Goal: Task Accomplishment & Management: Manage account settings

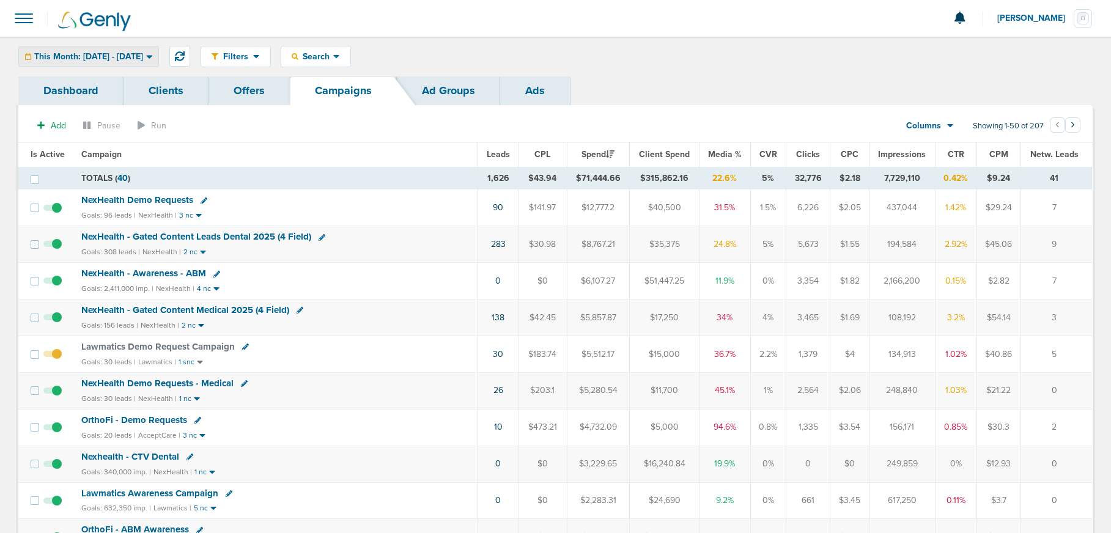
click at [79, 56] on span "This Month: [DATE] - [DATE]" at bounding box center [88, 57] width 109 height 9
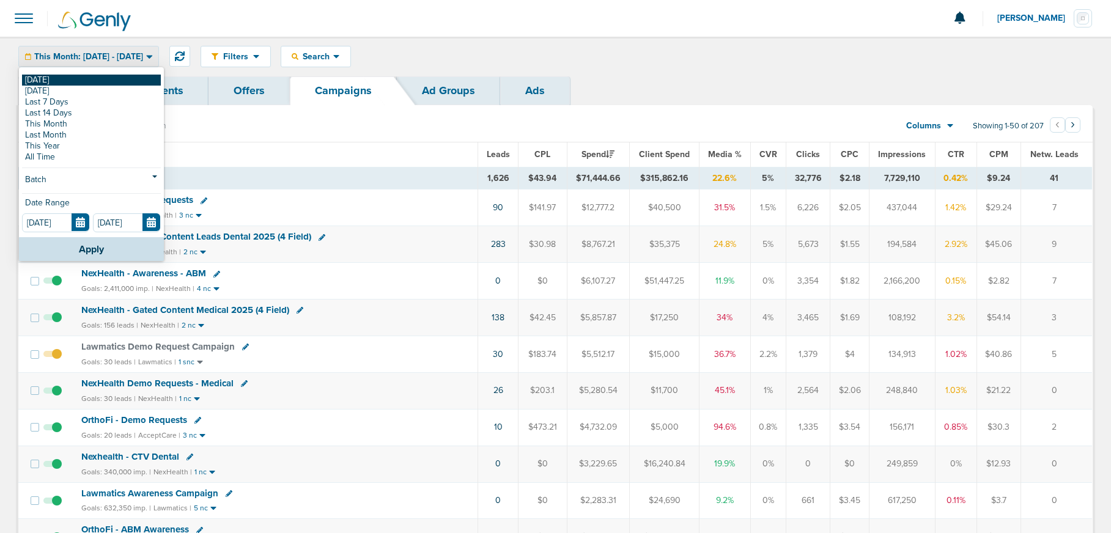
click at [74, 80] on link "[DATE]" at bounding box center [91, 80] width 139 height 11
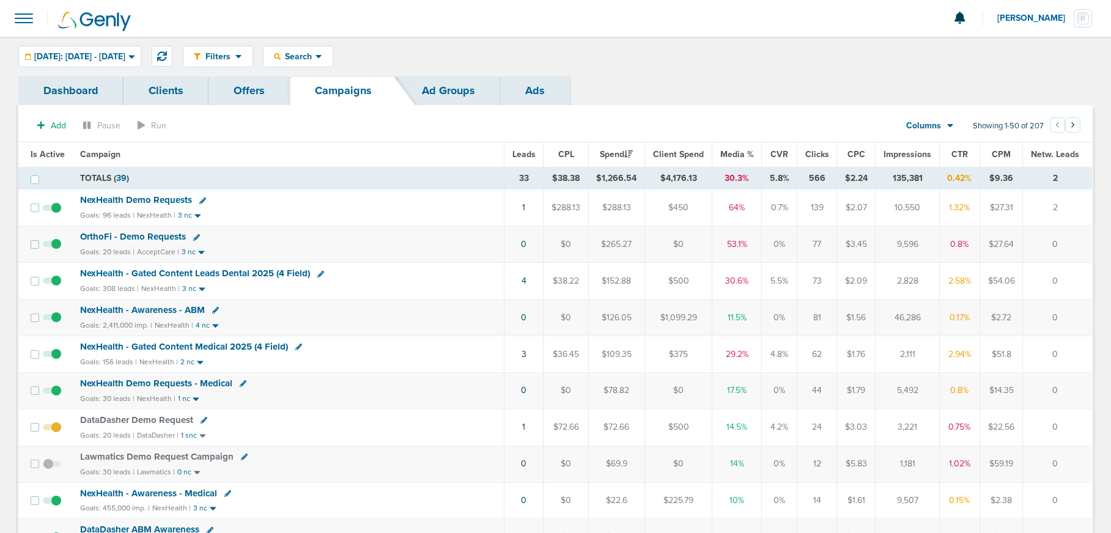
click at [116, 237] on span "OrthoFi - Demo Requests" at bounding box center [133, 236] width 106 height 11
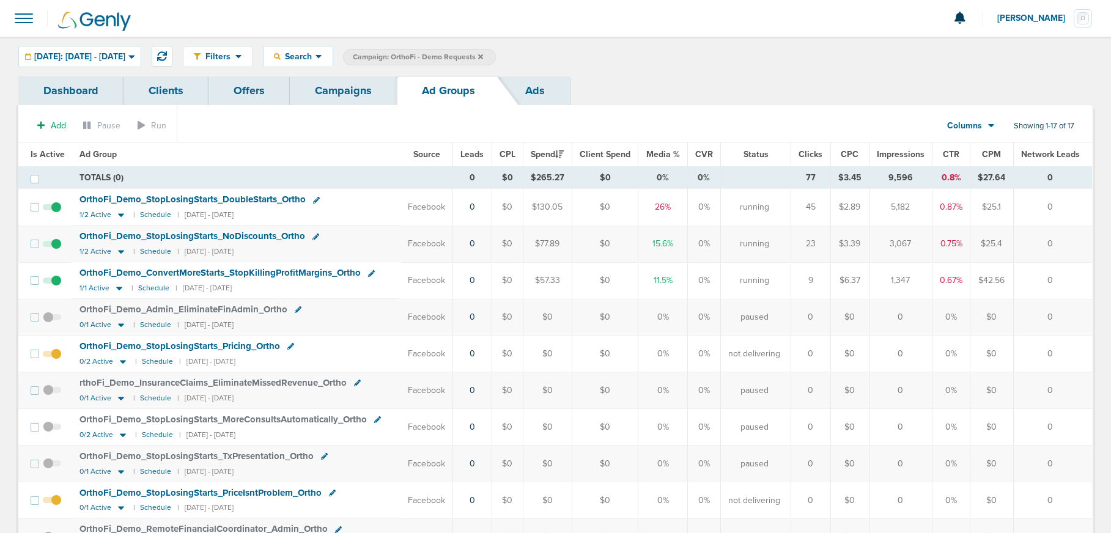
click at [56, 213] on span at bounding box center [52, 213] width 18 height 0
click at [52, 210] on input "checkbox" at bounding box center [52, 210] width 0 height 0
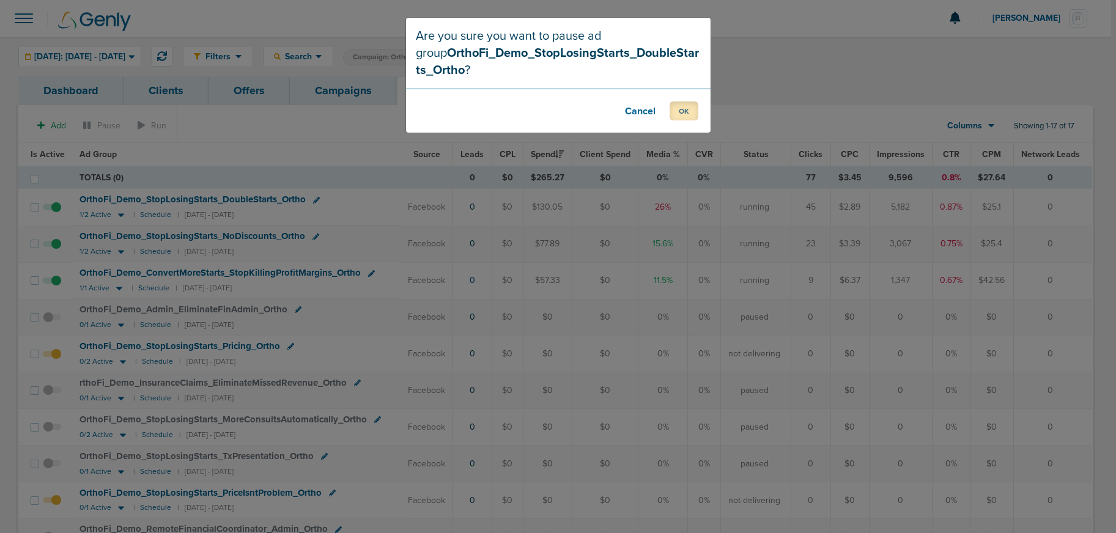
click at [676, 116] on button "OK" at bounding box center [684, 111] width 29 height 19
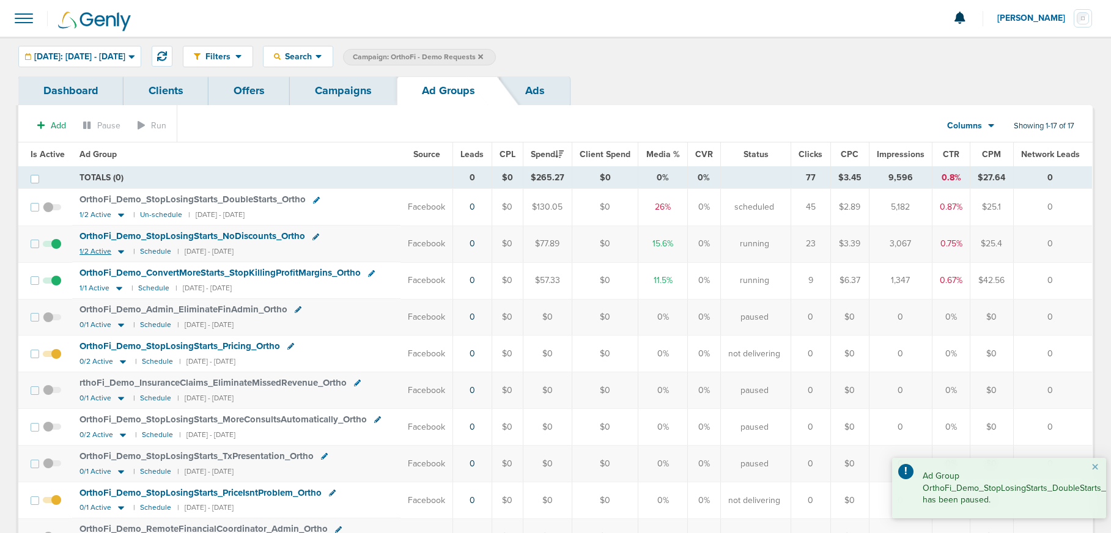
click at [122, 249] on icon at bounding box center [121, 251] width 12 height 10
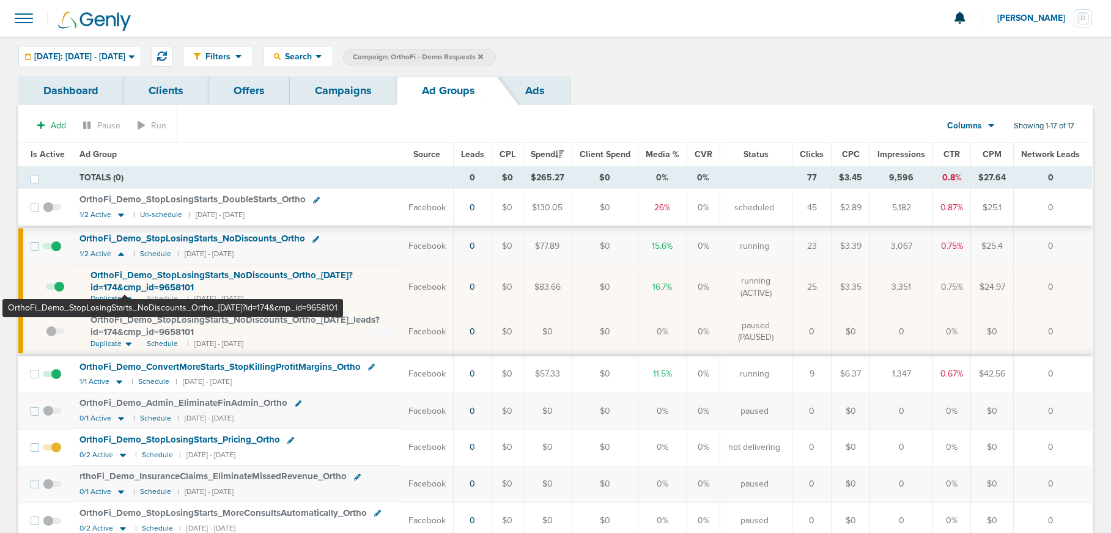
click at [125, 284] on span "OrthoFi_ Demo_ StopLosingStarts_ NoDiscounts_ Ortho_ [DATE]?id=174&cmp_ id=9658…" at bounding box center [221, 281] width 262 height 23
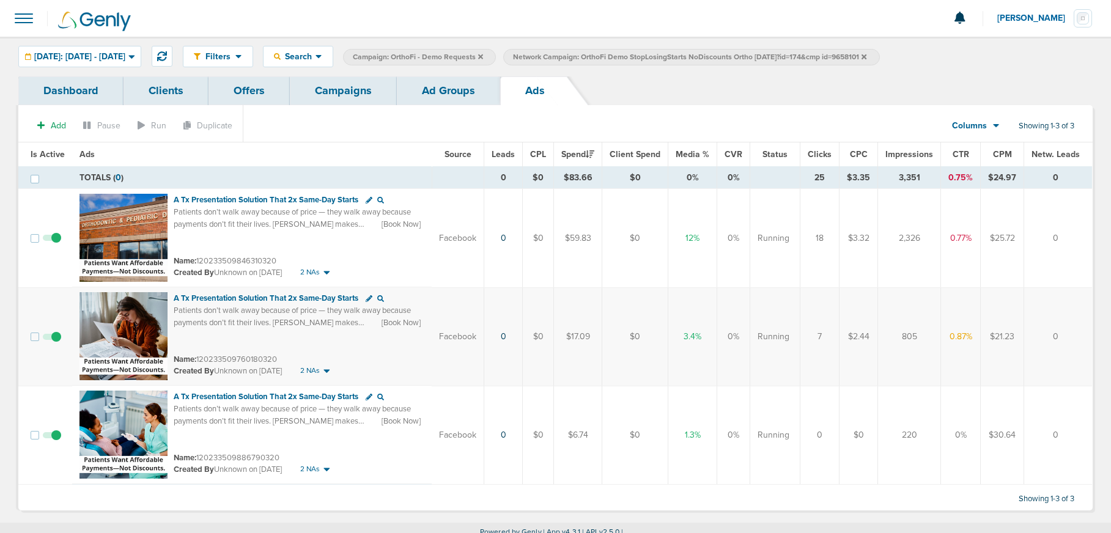
click at [437, 102] on link "Ad Groups" at bounding box center [448, 90] width 103 height 29
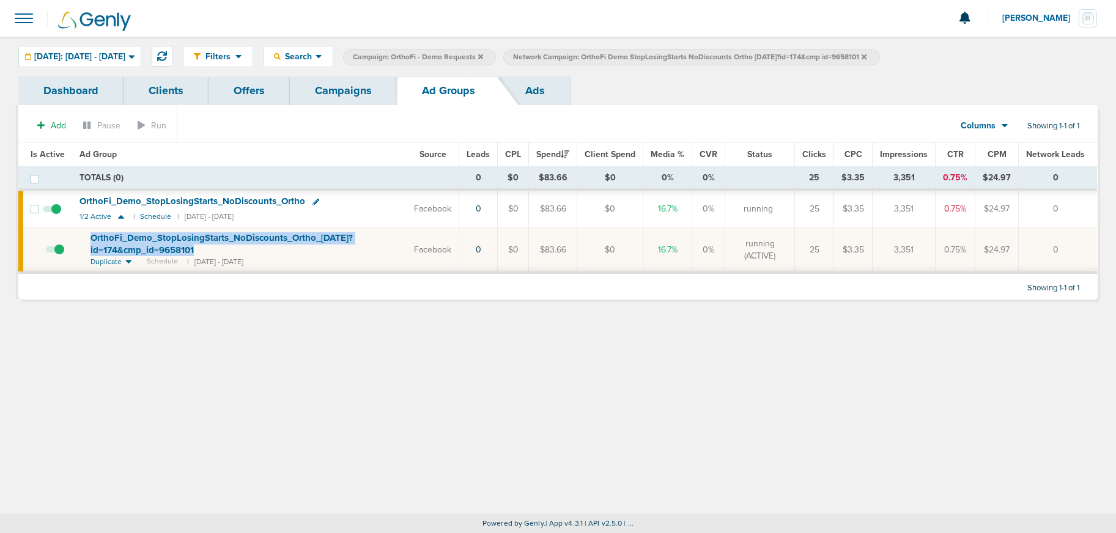
drag, startPoint x: 82, startPoint y: 236, endPoint x: 219, endPoint y: 253, distance: 138.0
click at [219, 253] on td "OrthoFi_ Demo_ StopLosingStarts_ NoDiscounts_ Ortho_ [DATE]?id=174&cmp_ id=9658…" at bounding box center [239, 249] width 334 height 45
copy span "OrthoFi_ Demo_ StopLosingStarts_ NoDiscounts_ Ortho_ [DATE]?id=174&cmp_ id=9658…"
click at [355, 97] on link "Campaigns" at bounding box center [343, 90] width 107 height 29
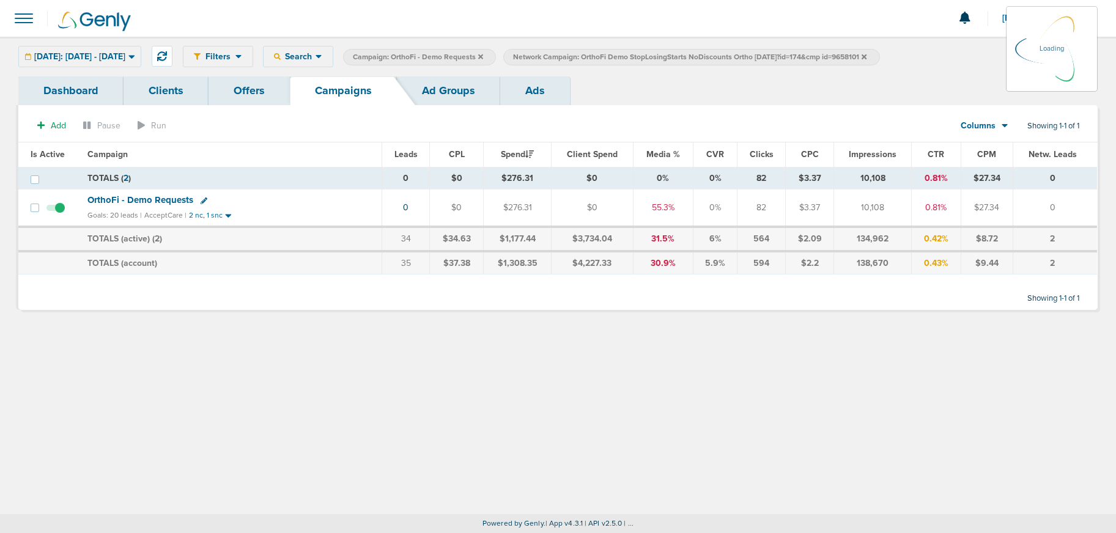
click at [866, 57] on icon at bounding box center [864, 56] width 5 height 5
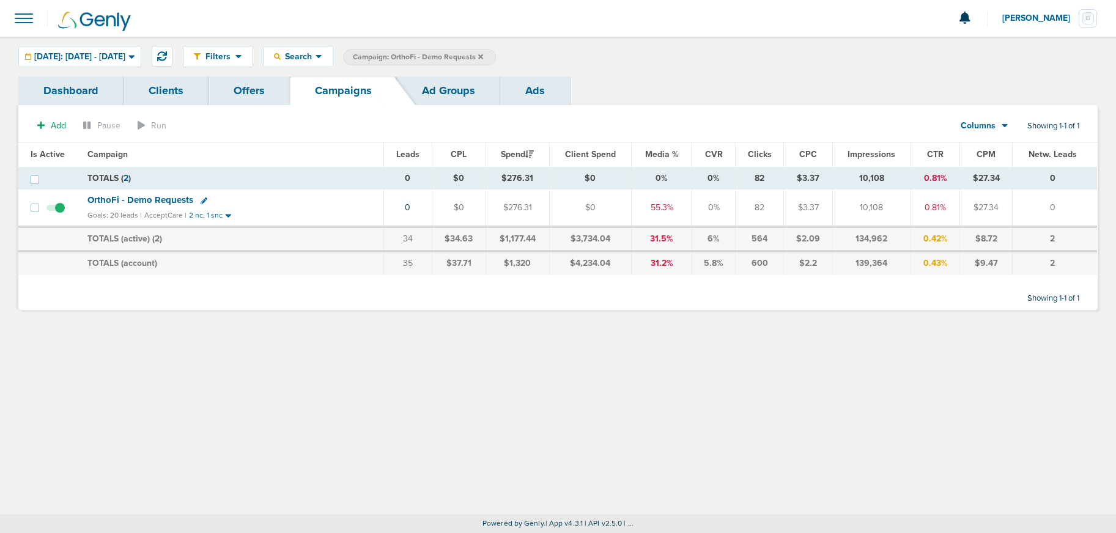
click at [496, 57] on label "Campaign: OrthoFi - Demo Requests" at bounding box center [419, 57] width 153 height 17
click at [483, 56] on icon at bounding box center [480, 56] width 5 height 5
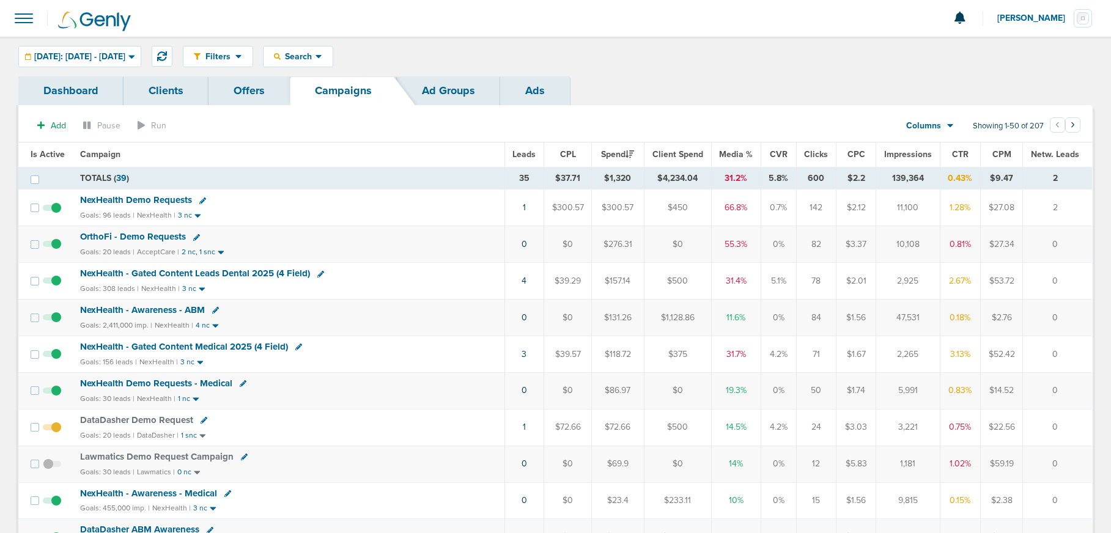
click at [138, 202] on span "NexHealth Demo Requests" at bounding box center [136, 199] width 112 height 11
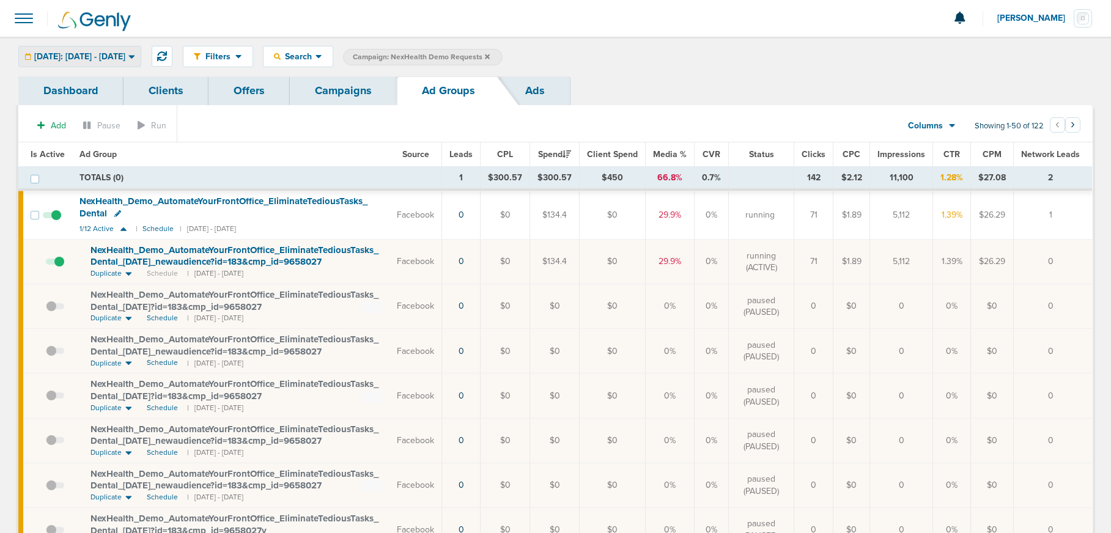
click at [95, 53] on span "[DATE]: [DATE] - [DATE]" at bounding box center [79, 57] width 91 height 9
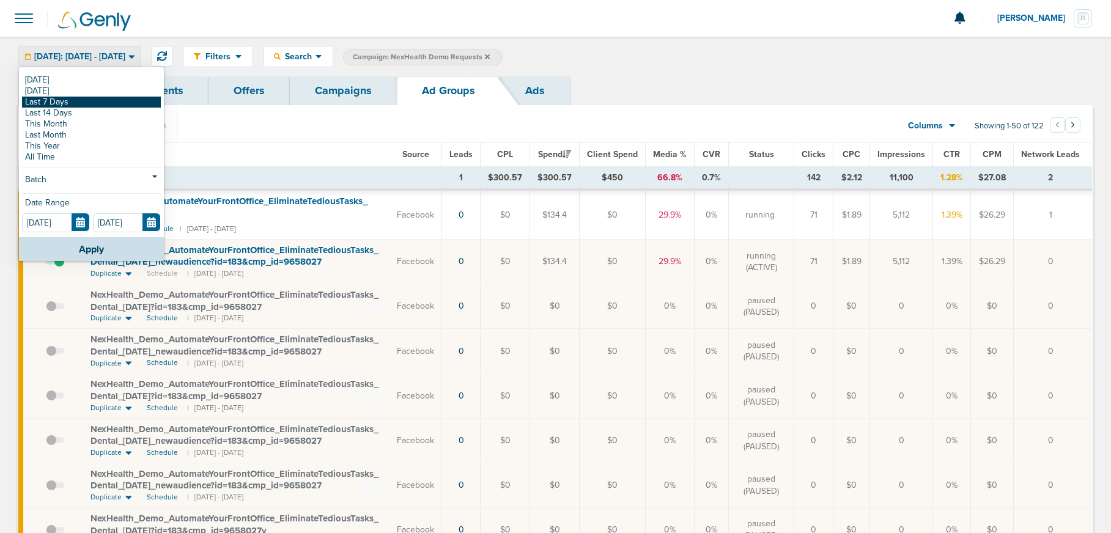
click at [80, 100] on link "Last 7 Days" at bounding box center [91, 102] width 139 height 11
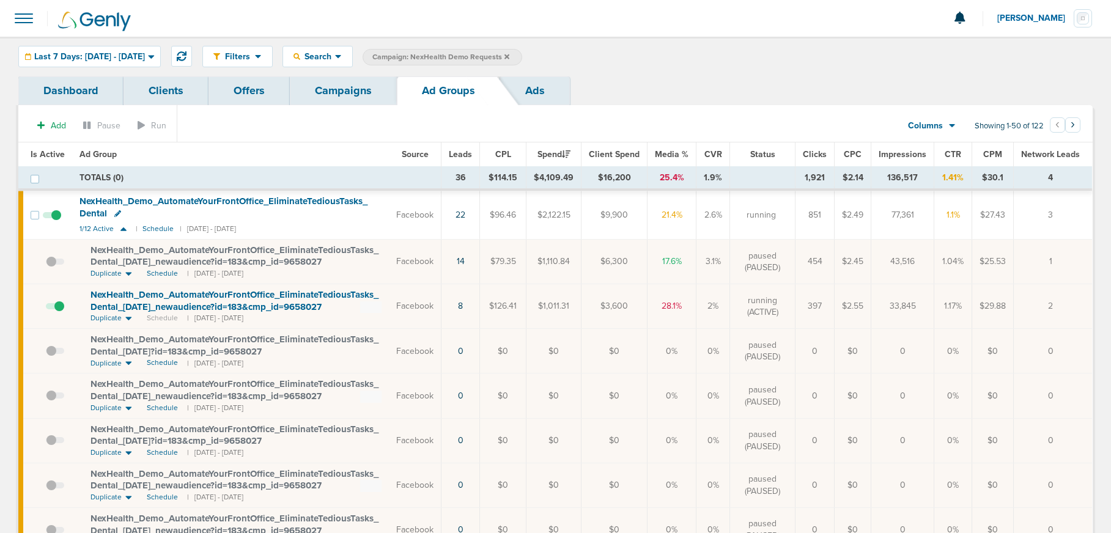
click at [59, 312] on span at bounding box center [55, 312] width 18 height 0
click at [46, 309] on input "checkbox" at bounding box center [46, 309] width 0 height 0
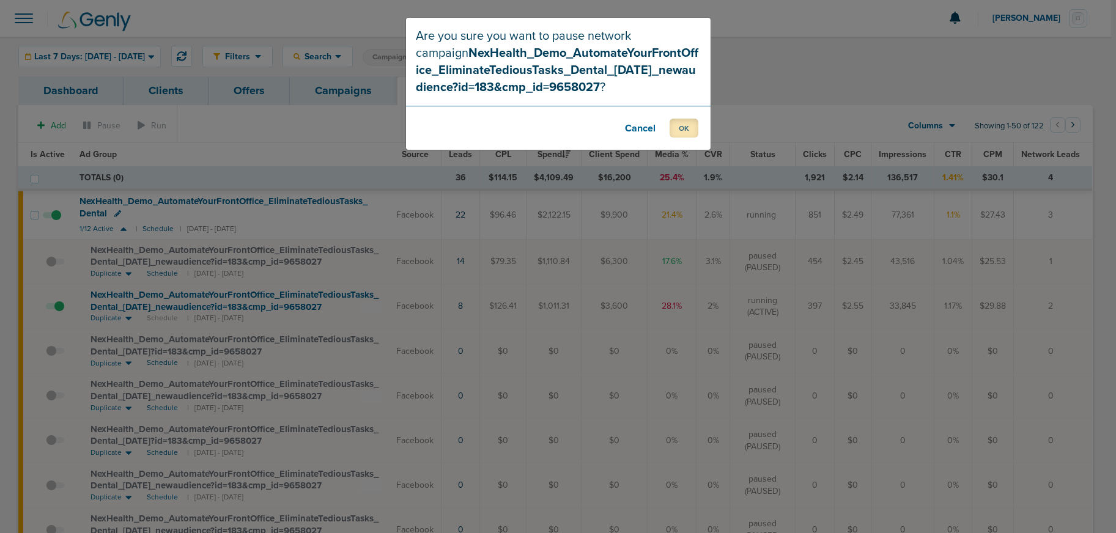
click at [693, 132] on button "OK" at bounding box center [684, 128] width 29 height 19
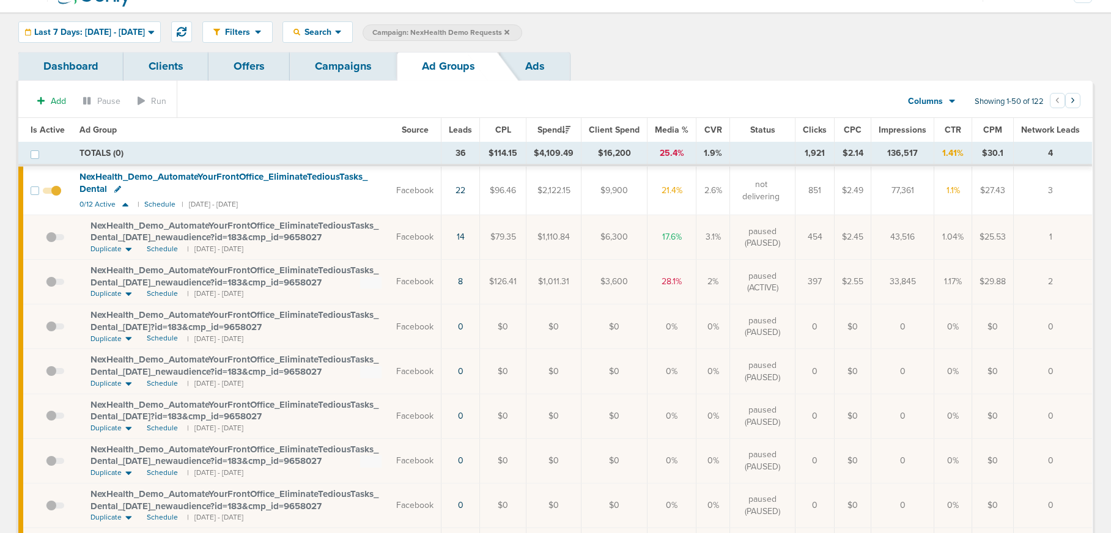
scroll to position [24, 0]
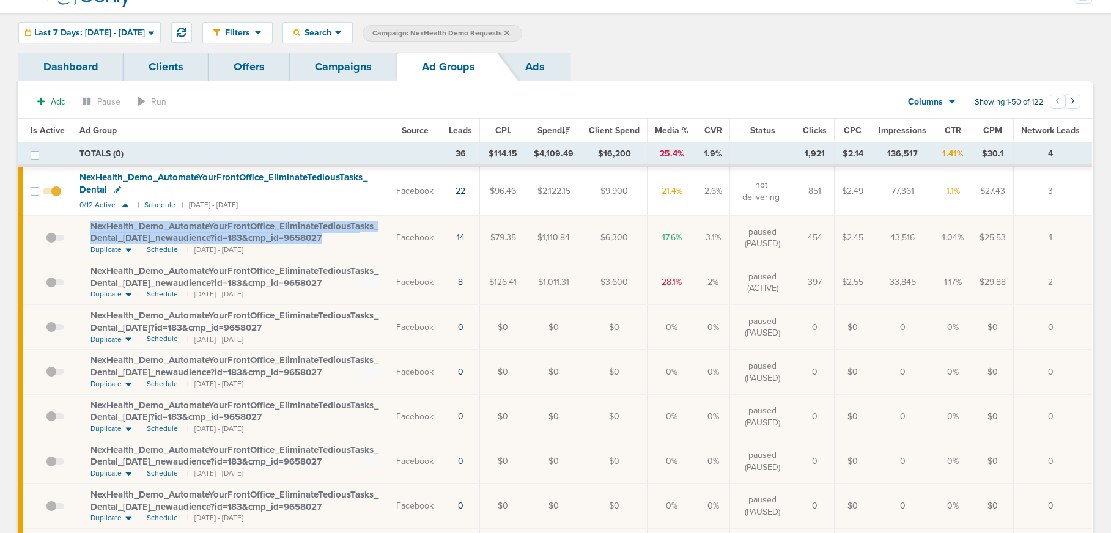
drag, startPoint x: 79, startPoint y: 220, endPoint x: 332, endPoint y: 237, distance: 253.1
click at [332, 237] on td "NexHealth_ Demo_ AutomateYourFrontOffice_ EliminateTediousTasks_ Dental_ [DATE]…" at bounding box center [230, 238] width 317 height 45
copy span "NexHealth_ Demo_ AutomateYourFrontOffice_ EliminateTediousTasks_ Dental_ [DATE]…"
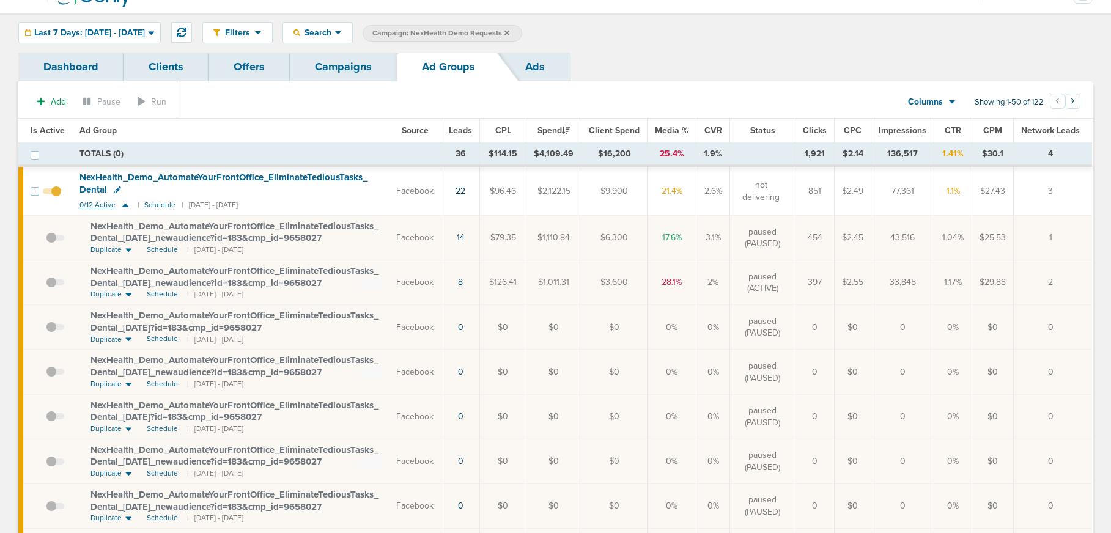
click at [123, 207] on icon at bounding box center [125, 206] width 6 height 4
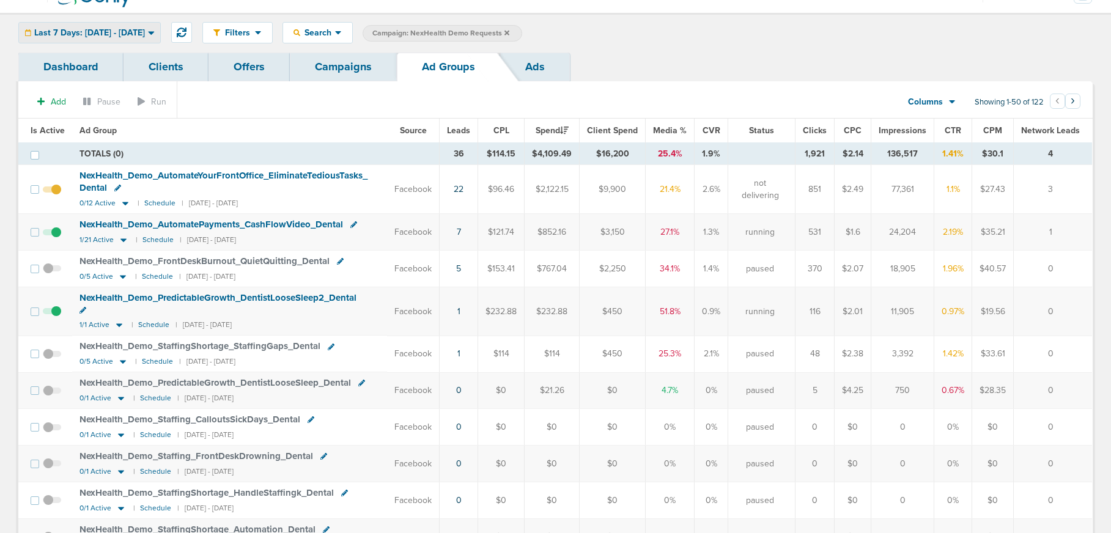
click at [116, 35] on span "Last 7 Days: [DATE] - [DATE]" at bounding box center [89, 33] width 111 height 9
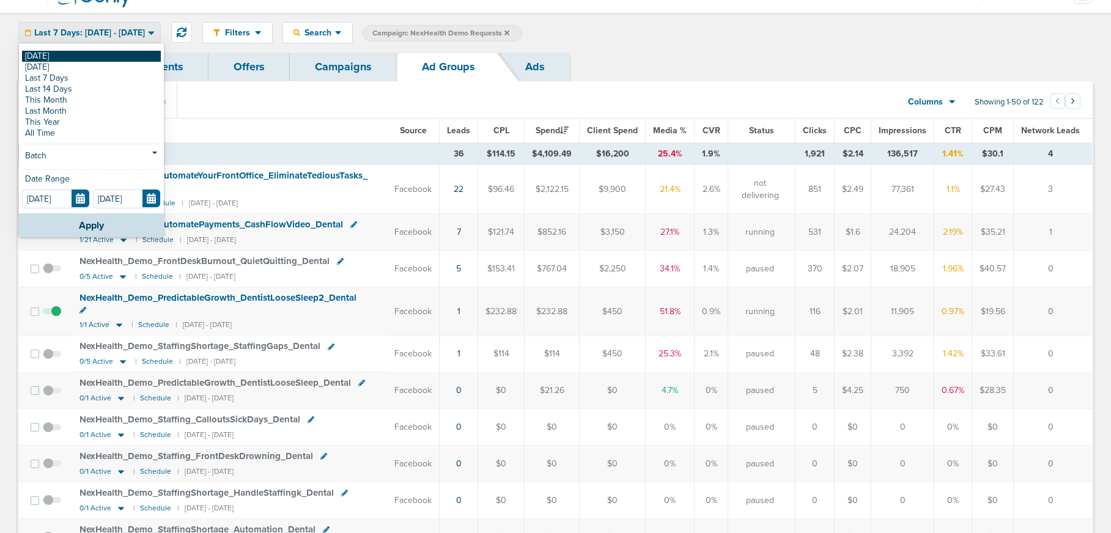
click at [105, 54] on link "[DATE]" at bounding box center [91, 56] width 139 height 11
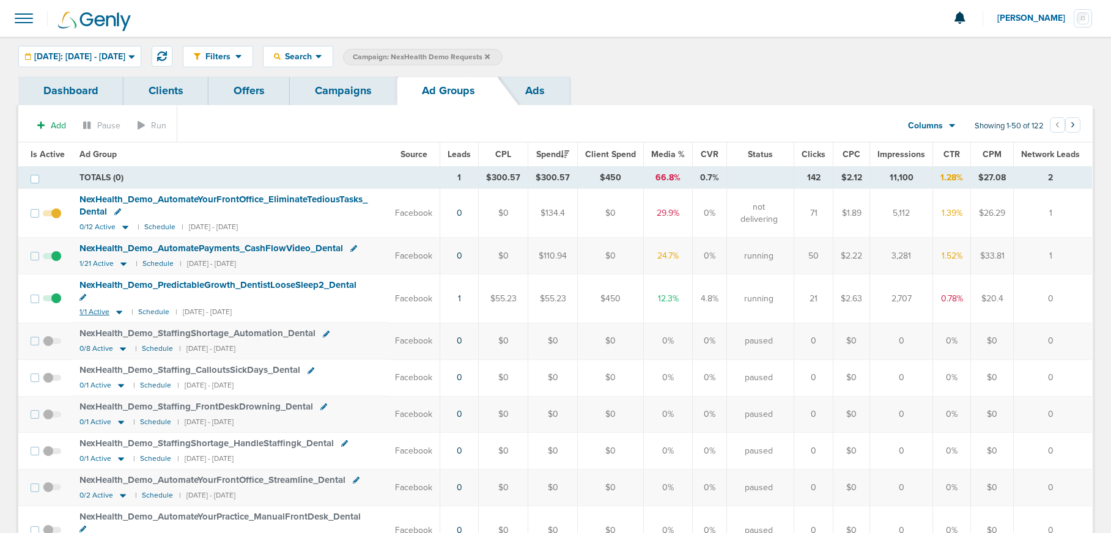
click at [118, 307] on icon at bounding box center [119, 312] width 12 height 10
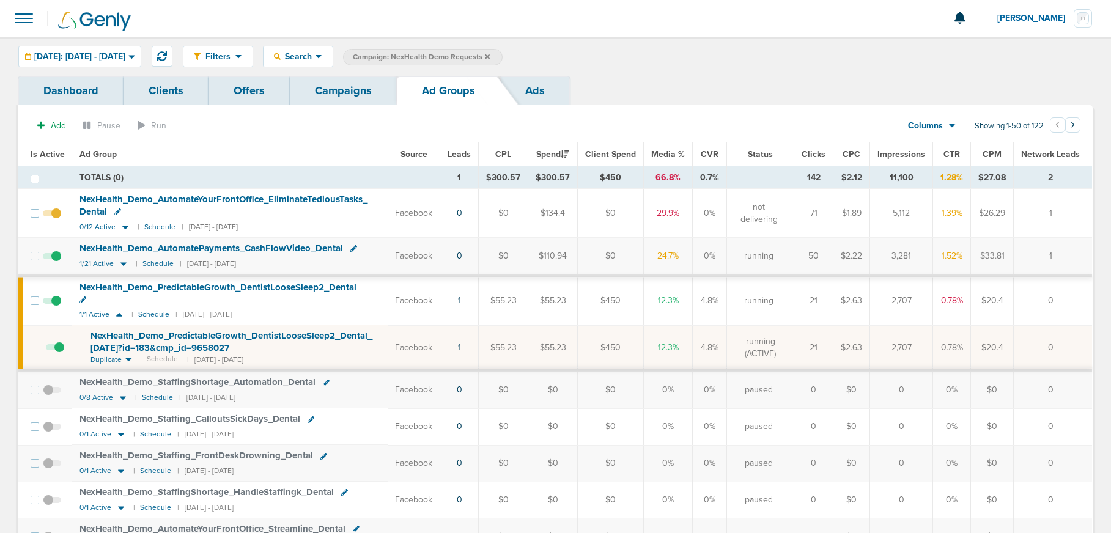
click at [127, 330] on span "NexHealth_ Demo_ PredictableGrowth_ DentistLooseSleep2_ Dental_ [DATE]?id=183&c…" at bounding box center [231, 341] width 282 height 23
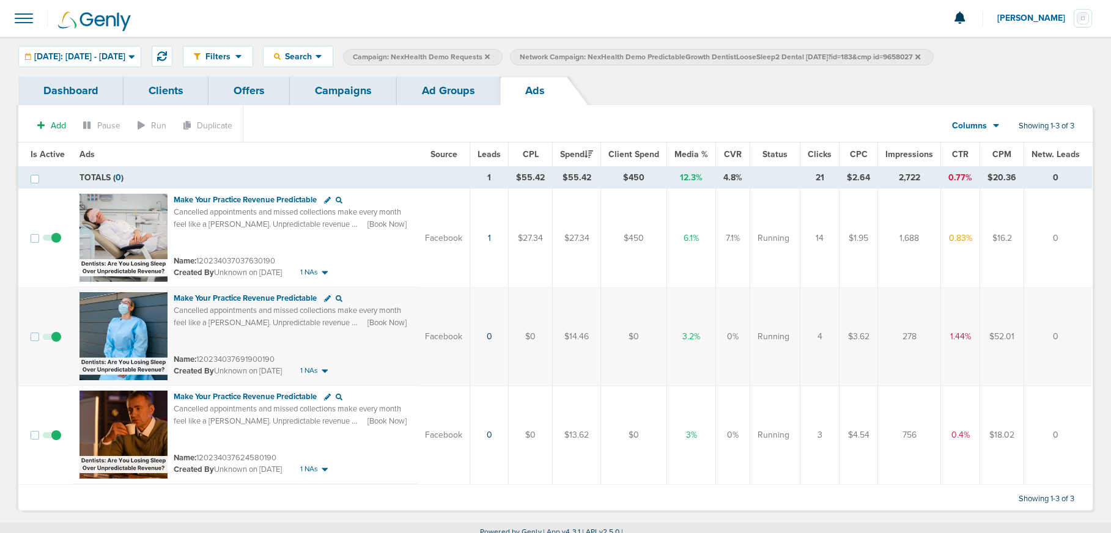
click at [56, 441] on span at bounding box center [52, 441] width 18 height 0
click at [52, 438] on input "checkbox" at bounding box center [52, 438] width 0 height 0
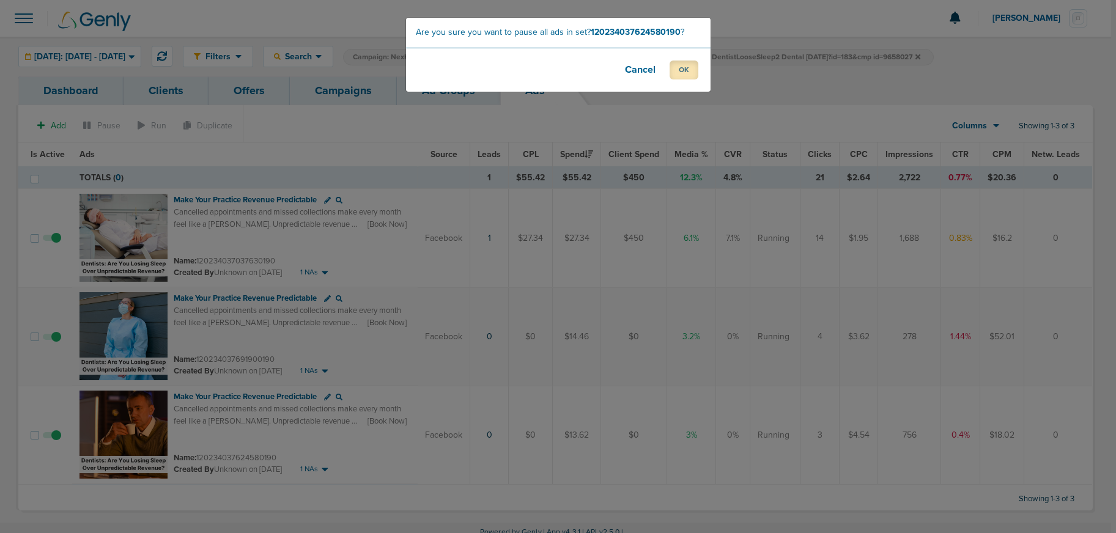
click at [685, 70] on button "OK" at bounding box center [684, 70] width 29 height 19
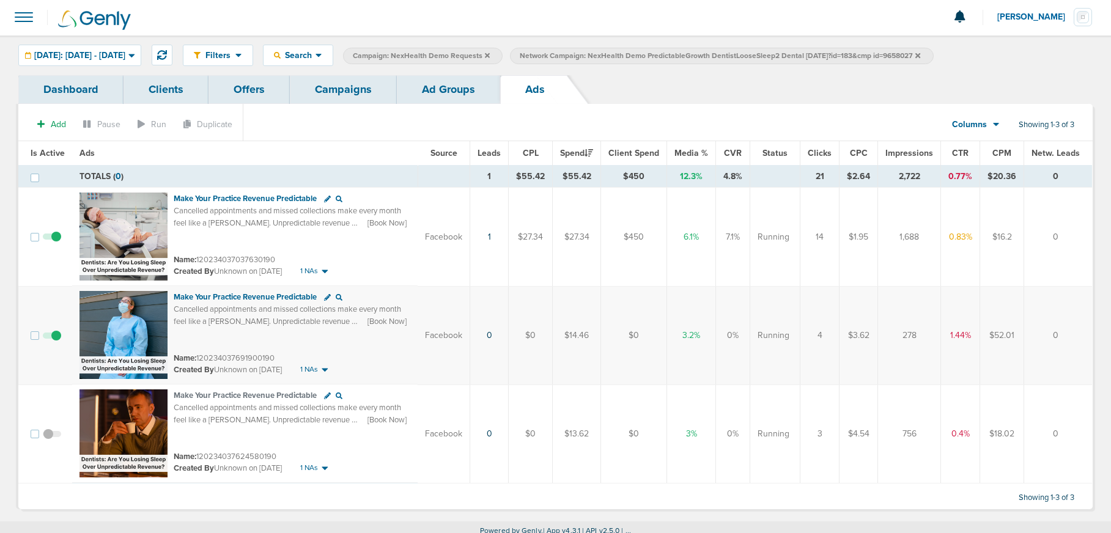
scroll to position [4, 0]
